Goal: Task Accomplishment & Management: Complete application form

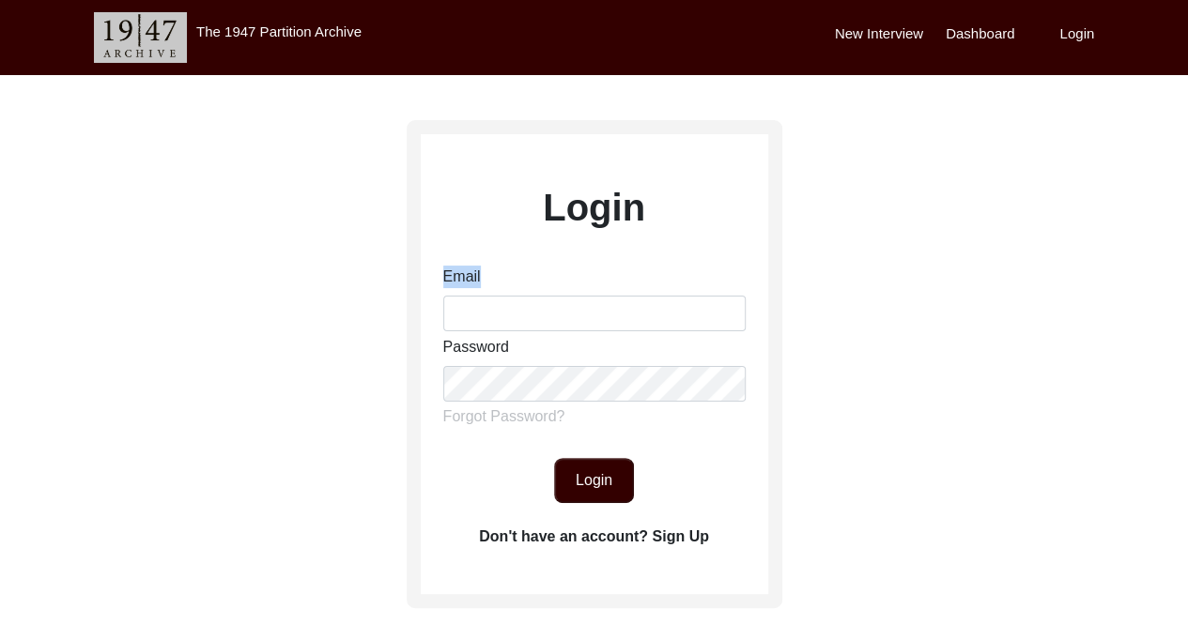
drag, startPoint x: 481, startPoint y: 331, endPoint x: 491, endPoint y: 320, distance: 15.3
click at [491, 320] on div "Email Password Forgot Password?" at bounding box center [594, 351] width 302 height 170
click at [491, 320] on input "Email" at bounding box center [594, 314] width 302 height 36
type input "[EMAIL_ADDRESS][DOMAIN_NAME]"
click at [588, 482] on button "Login" at bounding box center [594, 480] width 80 height 45
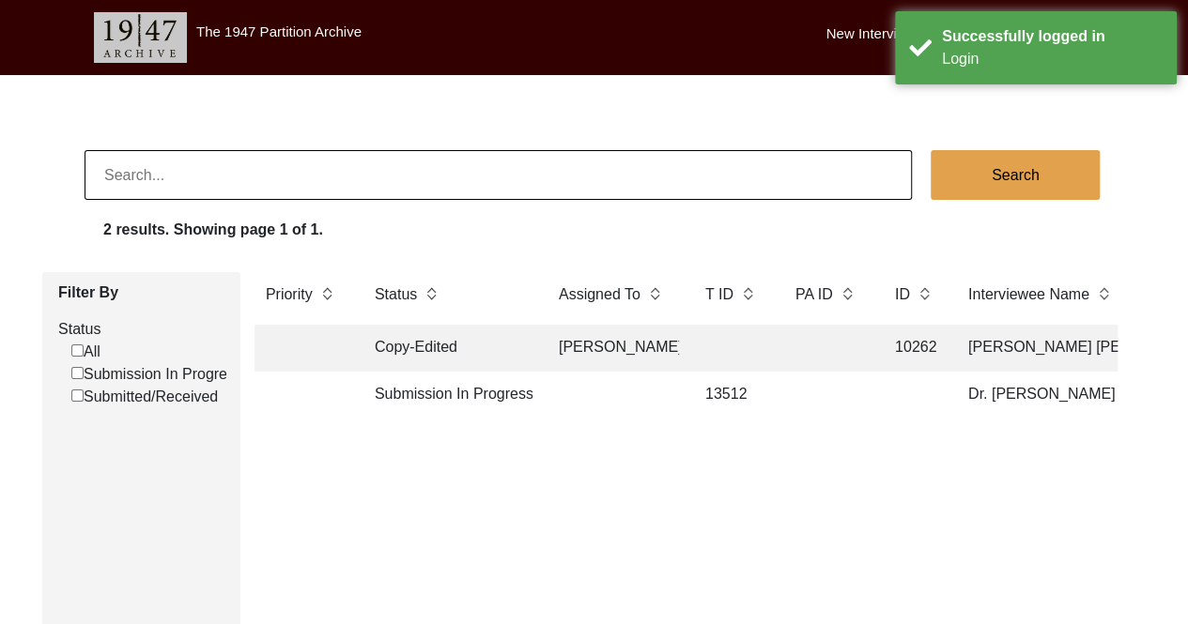
click at [451, 388] on td "Submission In Progress" at bounding box center [447, 395] width 169 height 47
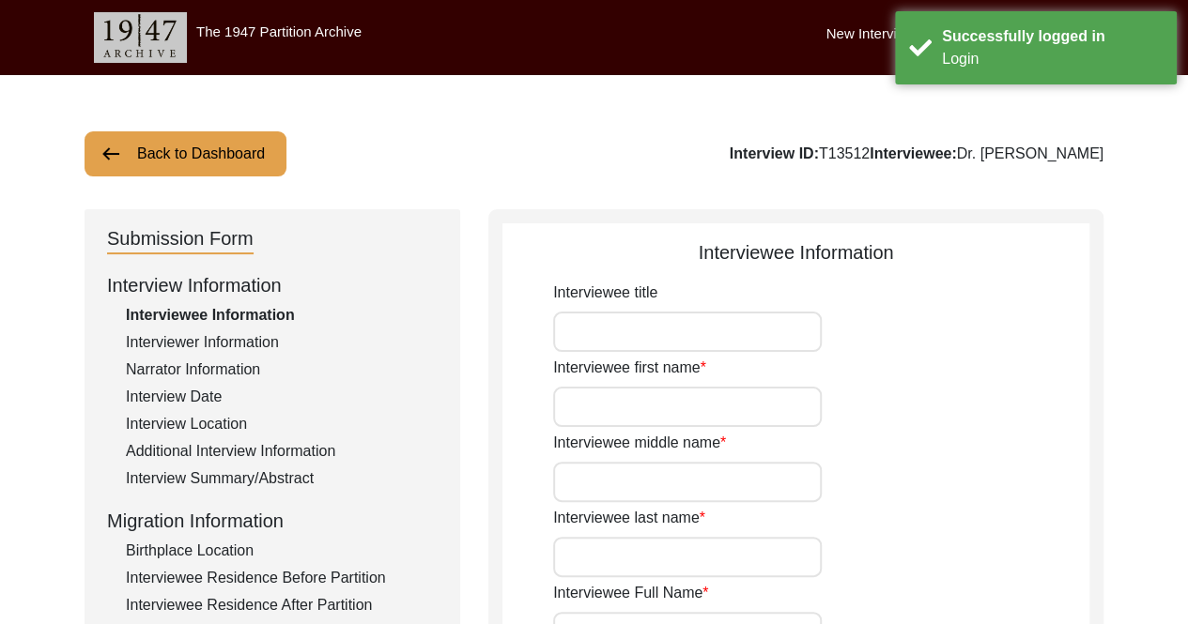
type input "Dr."
type input "[PERSON_NAME]"
type input "Babra"
type input "Dr. [PERSON_NAME]"
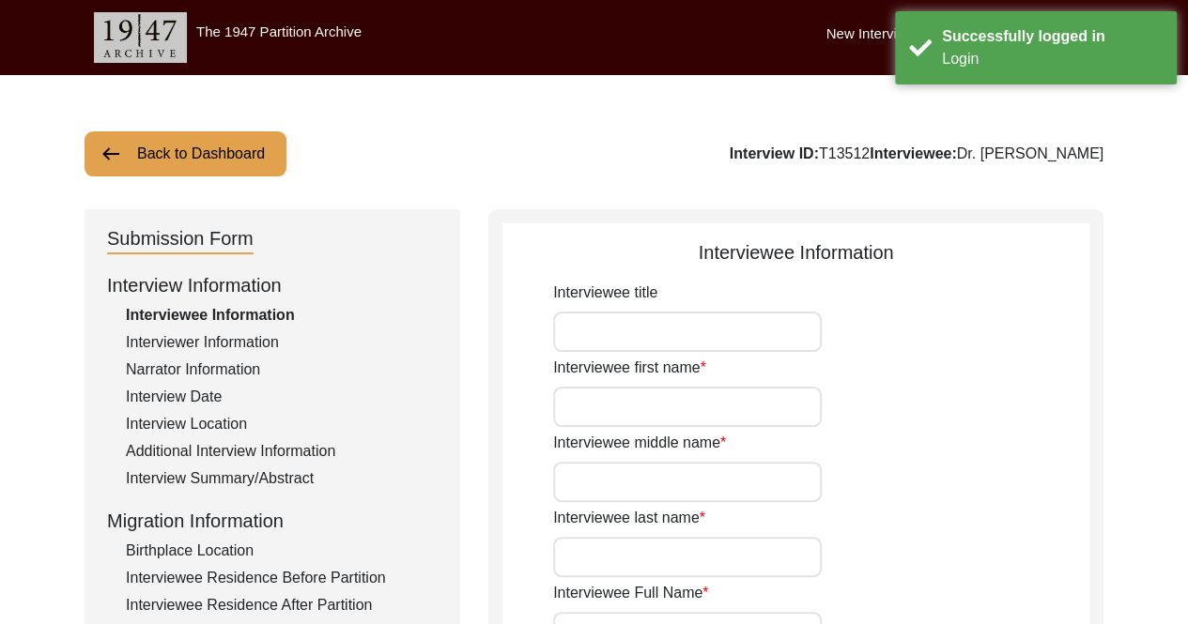
type input "[DATE]"
type input "97"
type input "[DEMOGRAPHIC_DATA]"
type input "N/A"
type textarea "N/A"
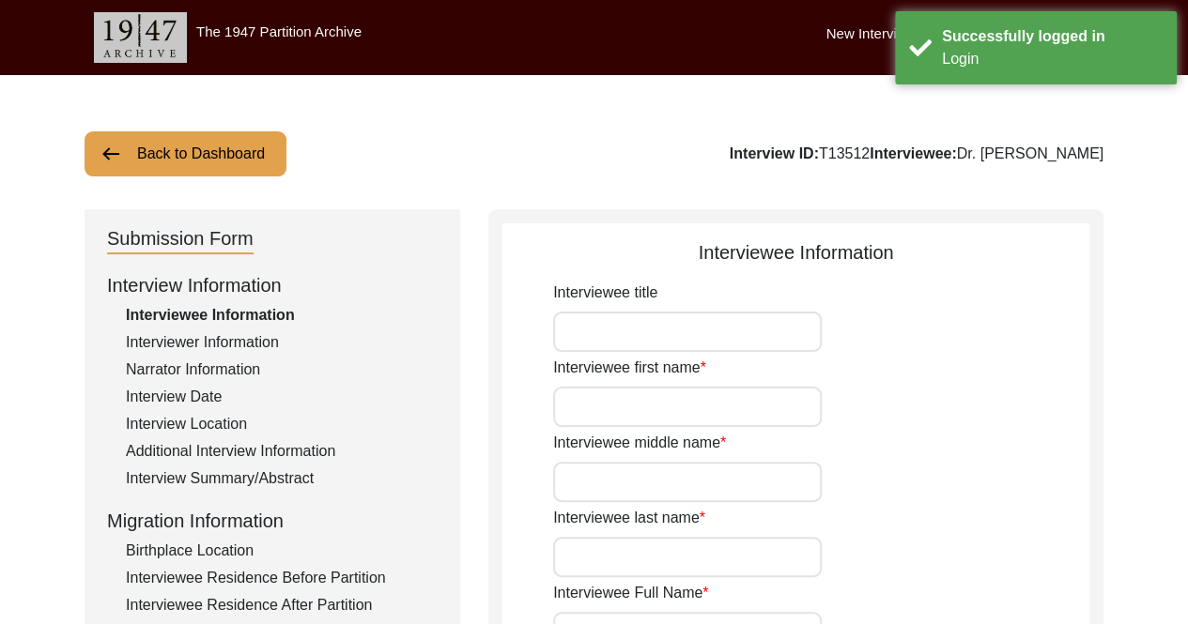
type input "Punjabi"
type input "[DEMOGRAPHIC_DATA]"
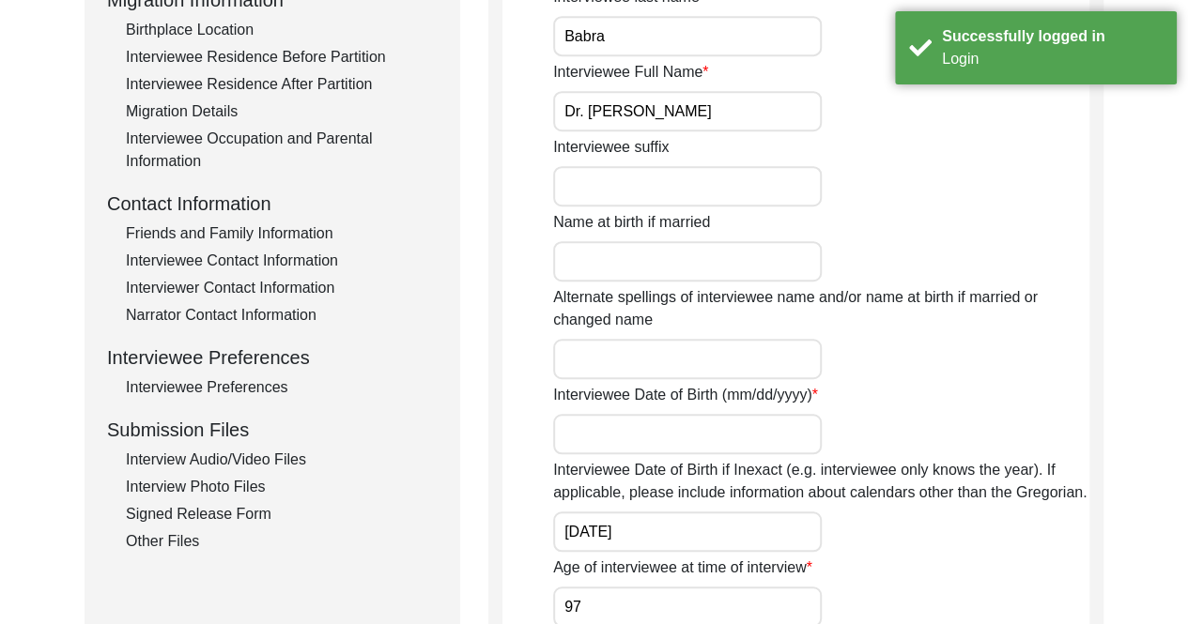
scroll to position [527, 0]
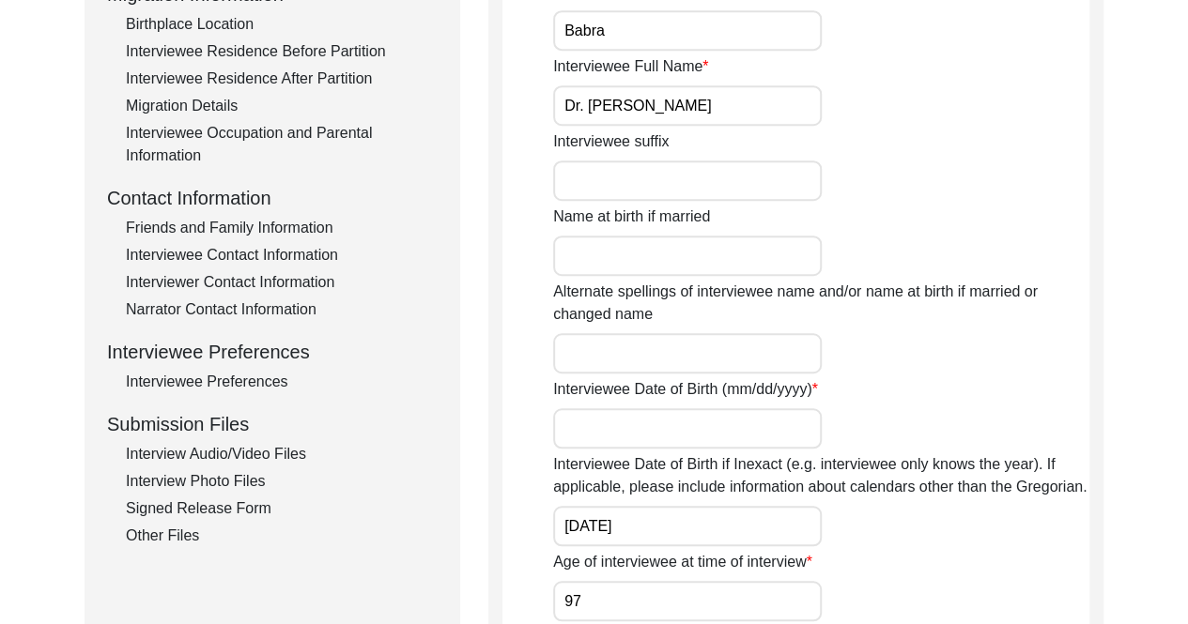
click at [248, 457] on div "Interview Audio/Video Files" at bounding box center [282, 454] width 312 height 23
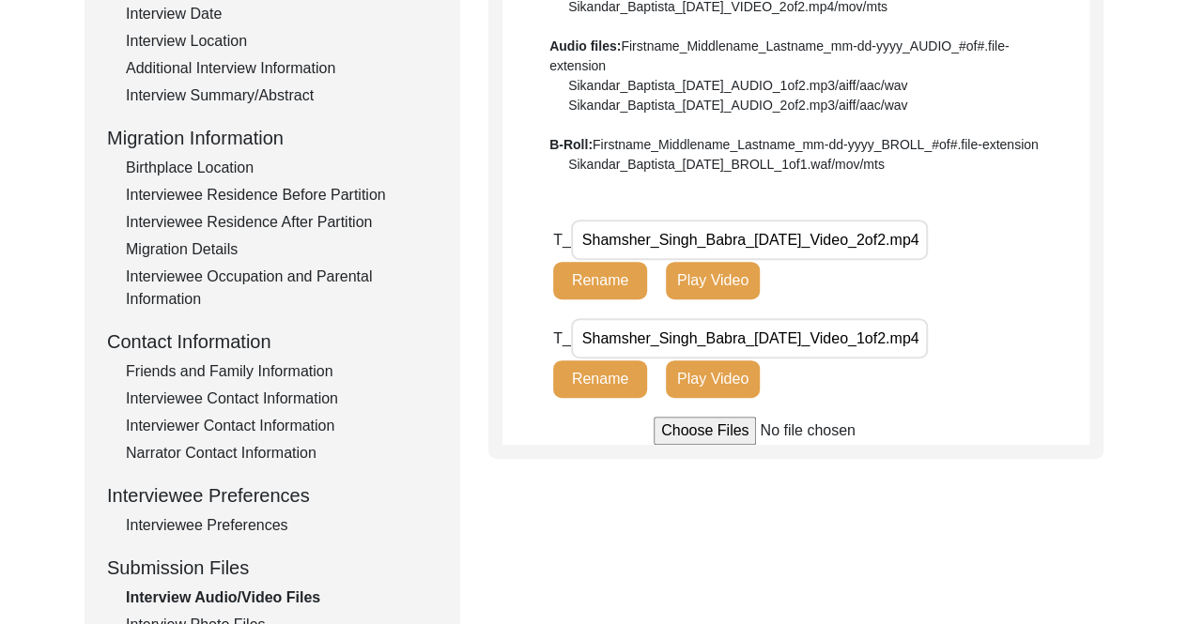
scroll to position [387, 0]
